Goal: Transaction & Acquisition: Book appointment/travel/reservation

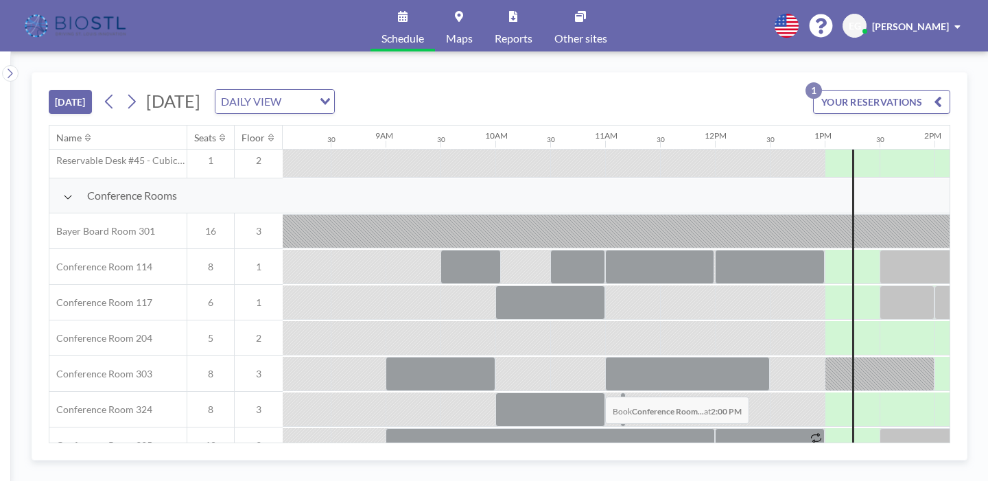
scroll to position [327, 885]
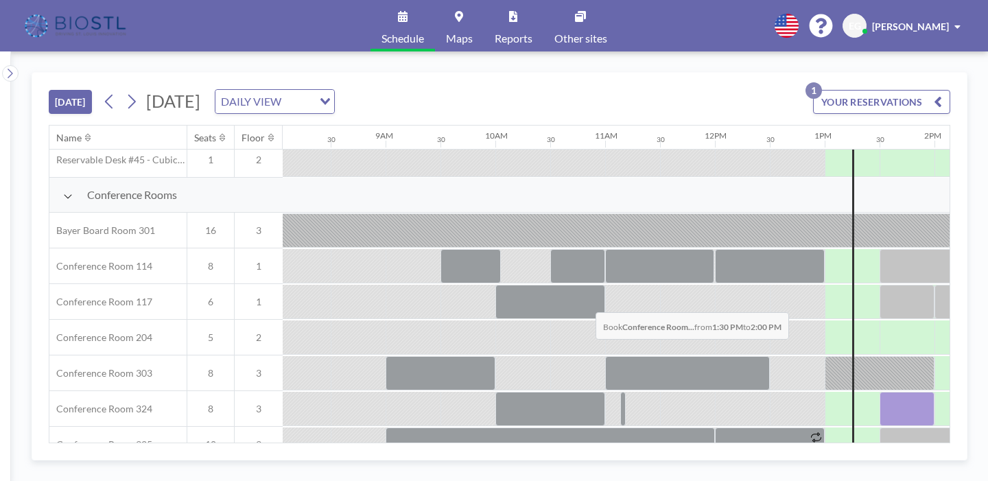
click at [879, 392] on div at bounding box center [906, 409] width 55 height 34
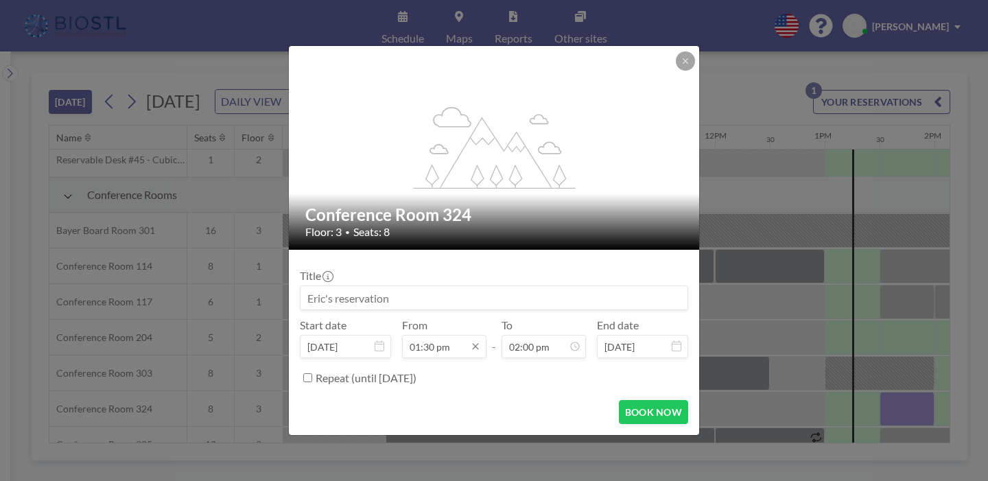
scroll to position [613, 0]
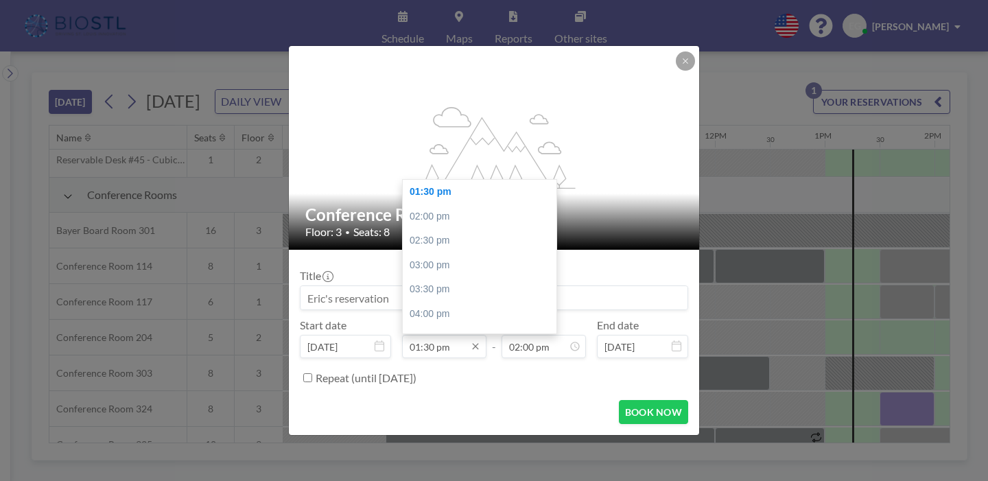
click at [445, 335] on input "01:30 pm" at bounding box center [444, 346] width 84 height 23
type input "01:45 pm"
click at [471, 279] on div "Title Start date [DATE] From 01:45 pm 01:30 pm 02:00 pm 02:30 pm 03:00 pm 03:30…" at bounding box center [494, 325] width 388 height 128
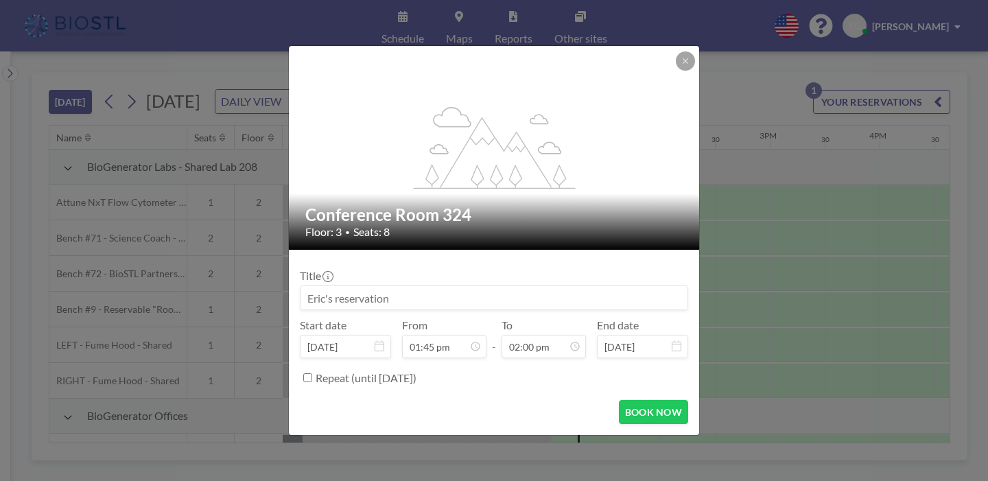
click at [494, 289] on input at bounding box center [493, 297] width 387 height 23
type input "NEURO360"
click at [623, 400] on button "BOOK NOW" at bounding box center [653, 412] width 69 height 24
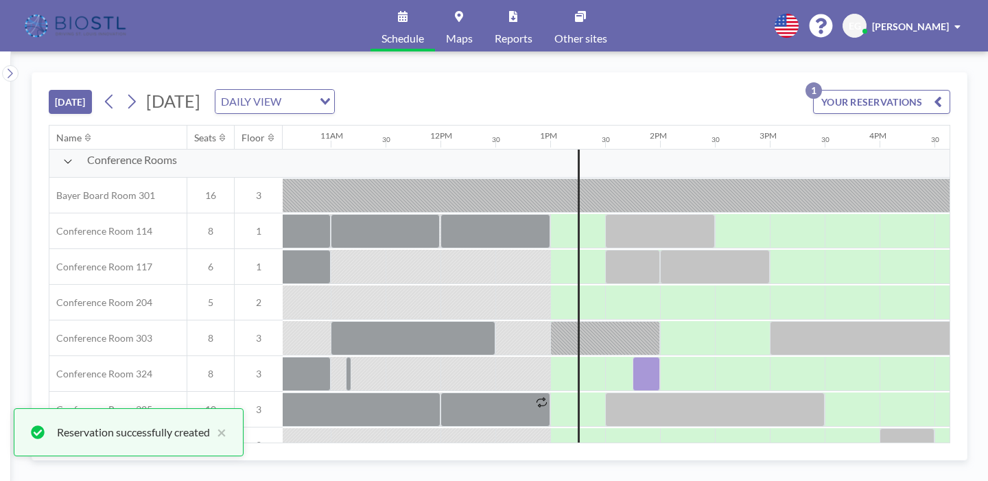
scroll to position [358, 1158]
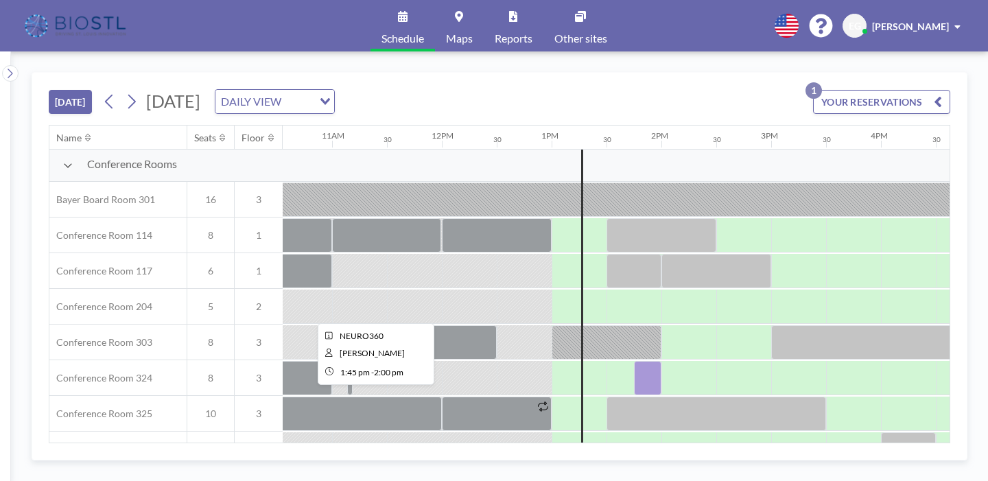
click at [634, 361] on div at bounding box center [647, 378] width 27 height 34
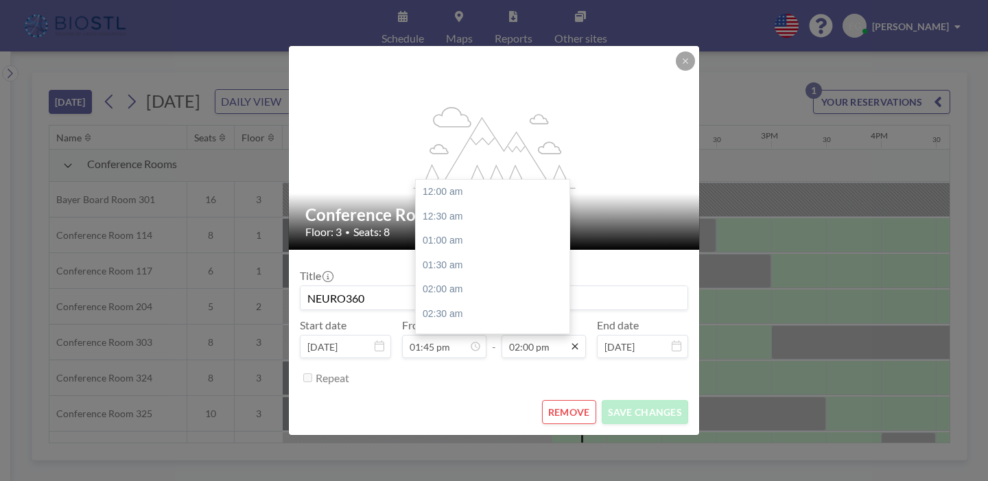
scroll to position [613, 0]
click at [497, 348] on div "04:00 pm" at bounding box center [493, 360] width 154 height 25
type input "04:00 pm"
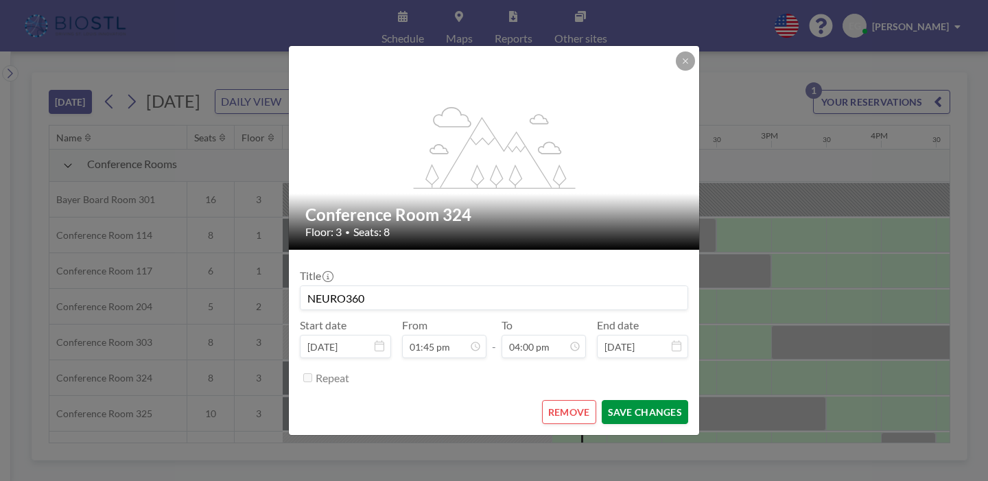
click at [613, 400] on button "SAVE CHANGES" at bounding box center [645, 412] width 86 height 24
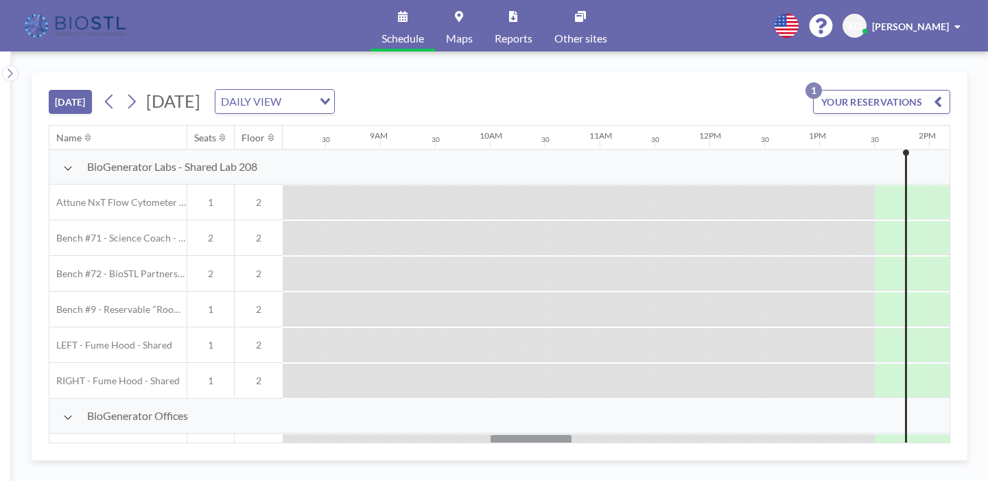
scroll to position [0, 1159]
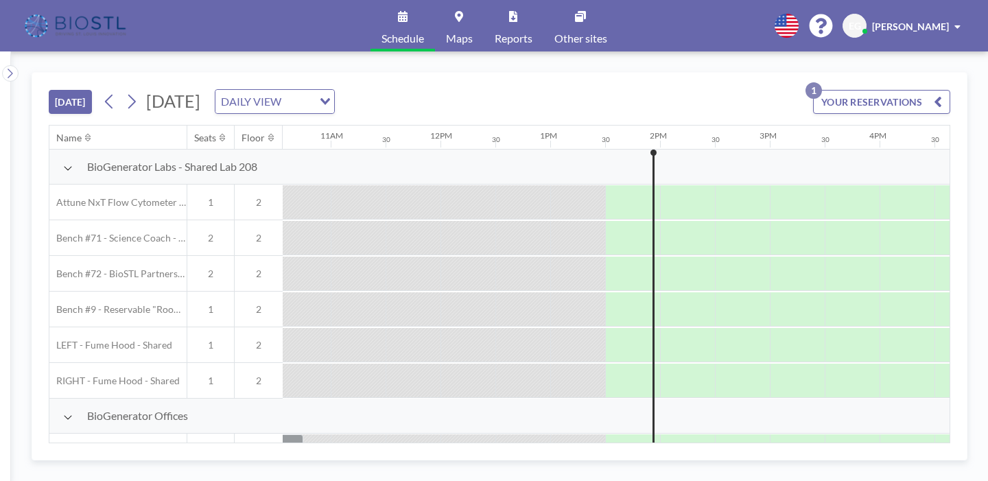
click at [330, 98] on icon "Search for option" at bounding box center [325, 101] width 10 height 7
click at [351, 105] on li "DAILY VIEW" at bounding box center [359, 107] width 108 height 20
click at [128, 95] on icon at bounding box center [132, 102] width 8 height 14
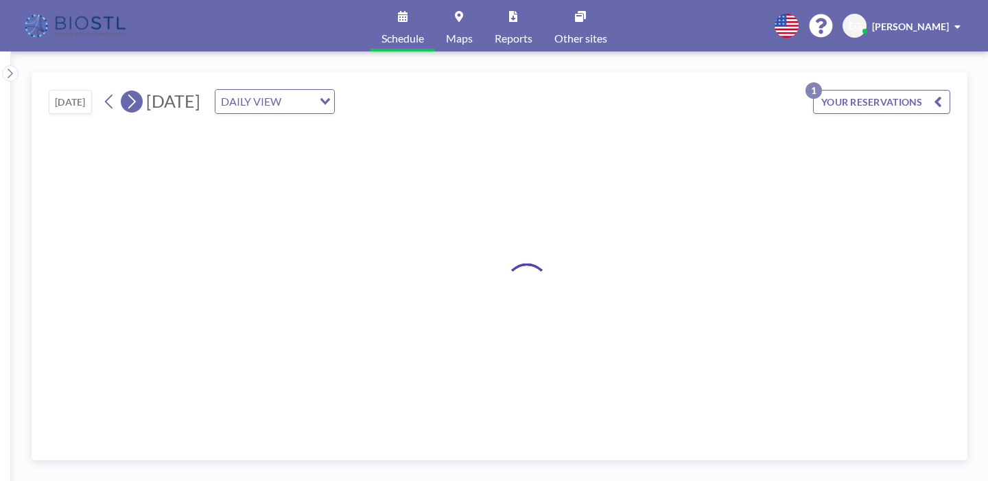
click at [128, 95] on icon at bounding box center [132, 102] width 8 height 14
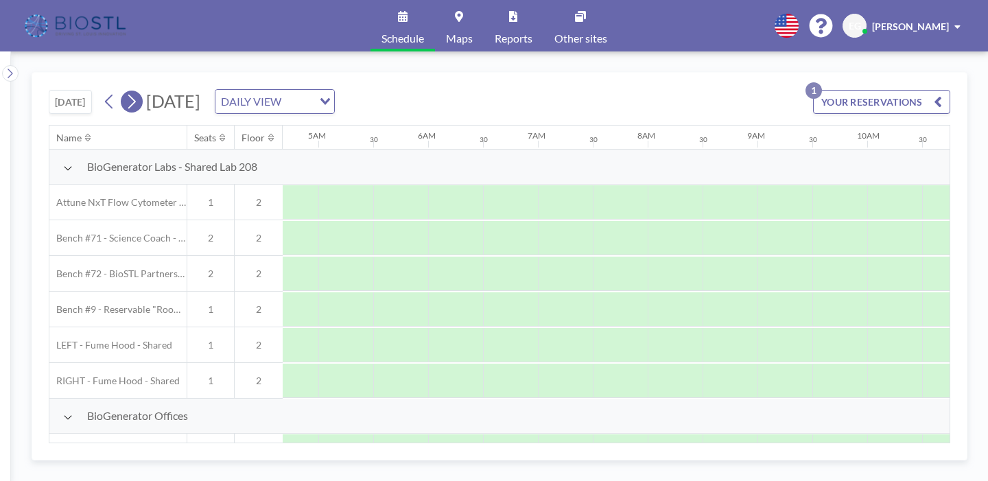
scroll to position [0, 668]
click at [128, 95] on icon at bounding box center [132, 102] width 8 height 14
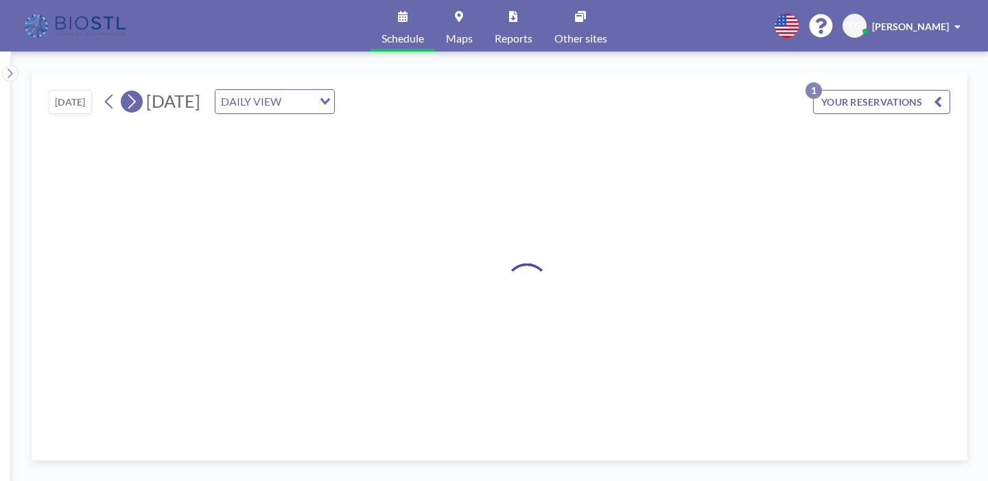
click at [128, 95] on icon at bounding box center [132, 102] width 8 height 14
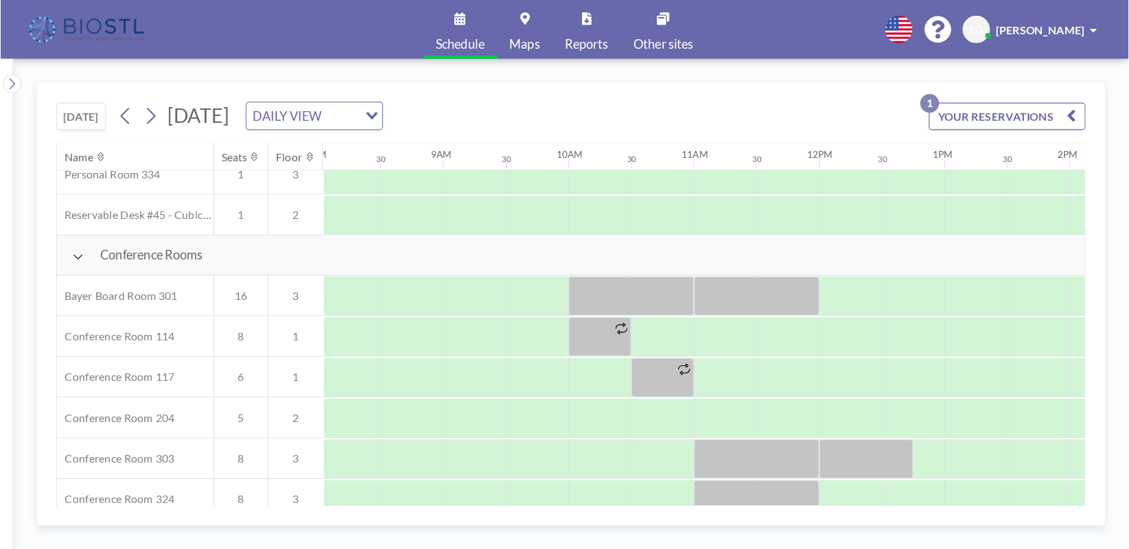
scroll to position [300, 882]
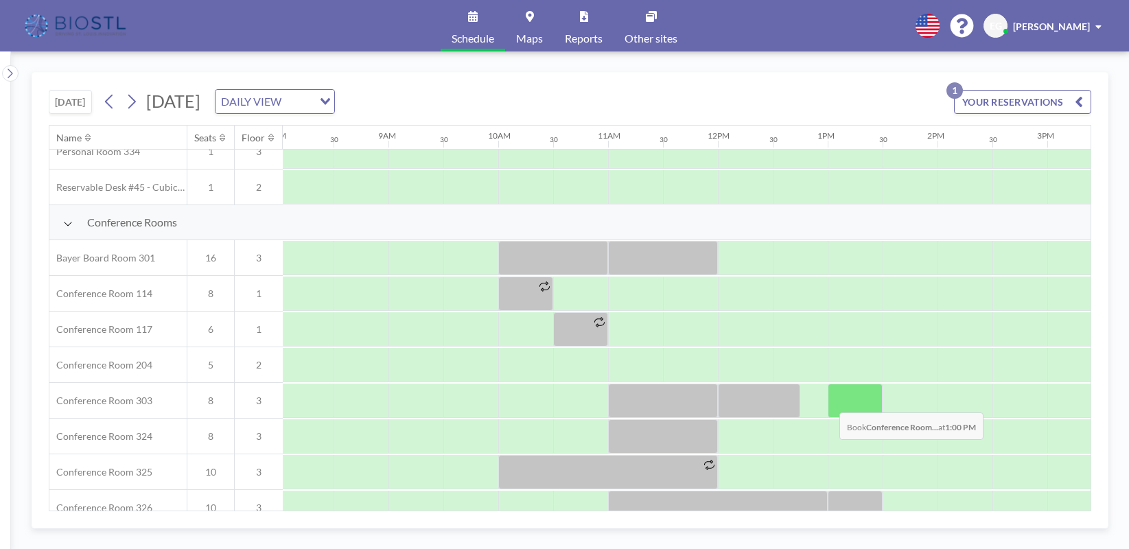
click at [828, 402] on div at bounding box center [854, 400] width 55 height 34
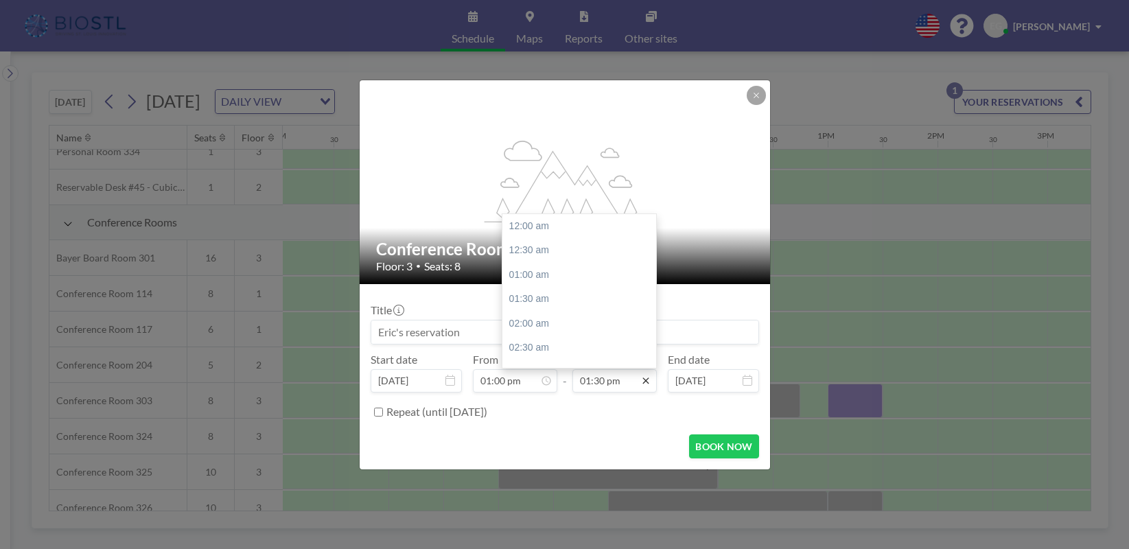
scroll to position [659, 0]
click at [595, 301] on div "03:00 pm" at bounding box center [579, 299] width 154 height 25
type input "03:00 pm"
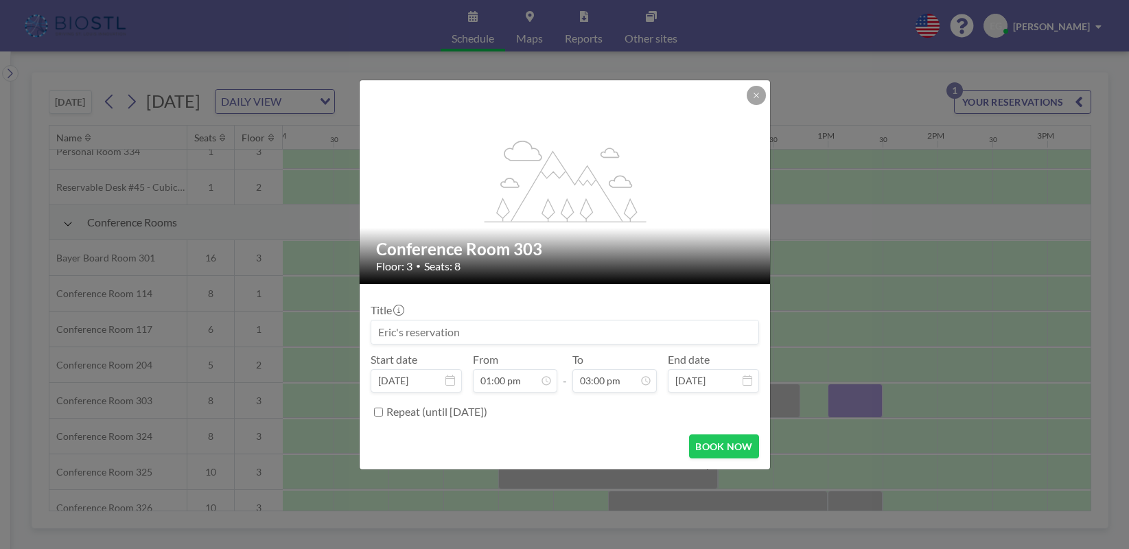
click at [511, 331] on input at bounding box center [564, 331] width 387 height 23
type input "[PERSON_NAME]"
click at [727, 445] on button "BOOK NOW" at bounding box center [723, 446] width 69 height 24
